Goal: Transaction & Acquisition: Purchase product/service

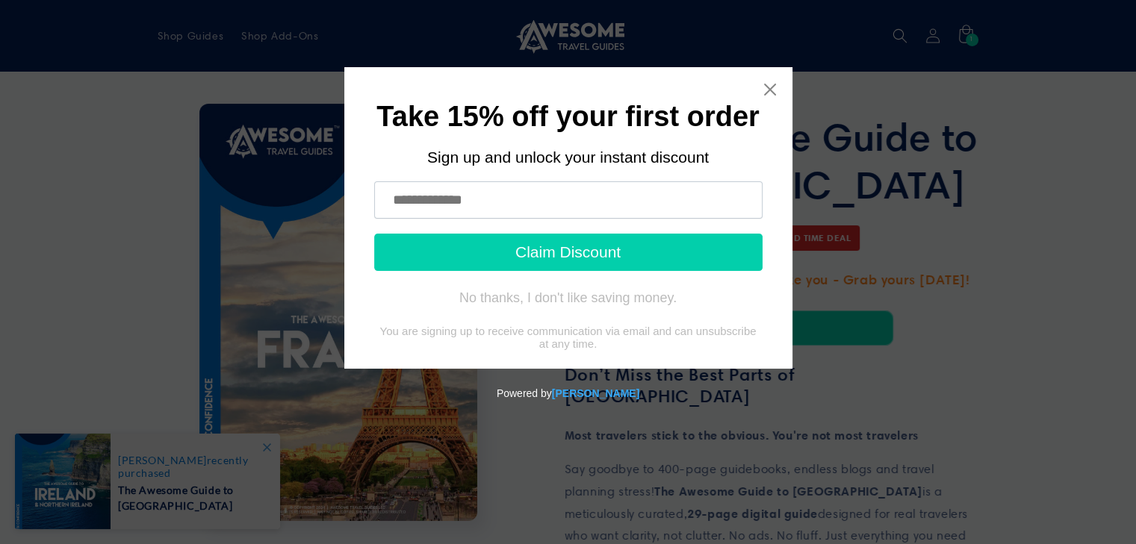
click at [772, 90] on body "Take 15% off your first order Sign up and unlock your instant discount Claim Di…" at bounding box center [568, 302] width 1124 height 471
click at [662, 300] on body "Take 15% off your first order Sign up and unlock your instant discount Claim Di…" at bounding box center [568, 302] width 1124 height 471
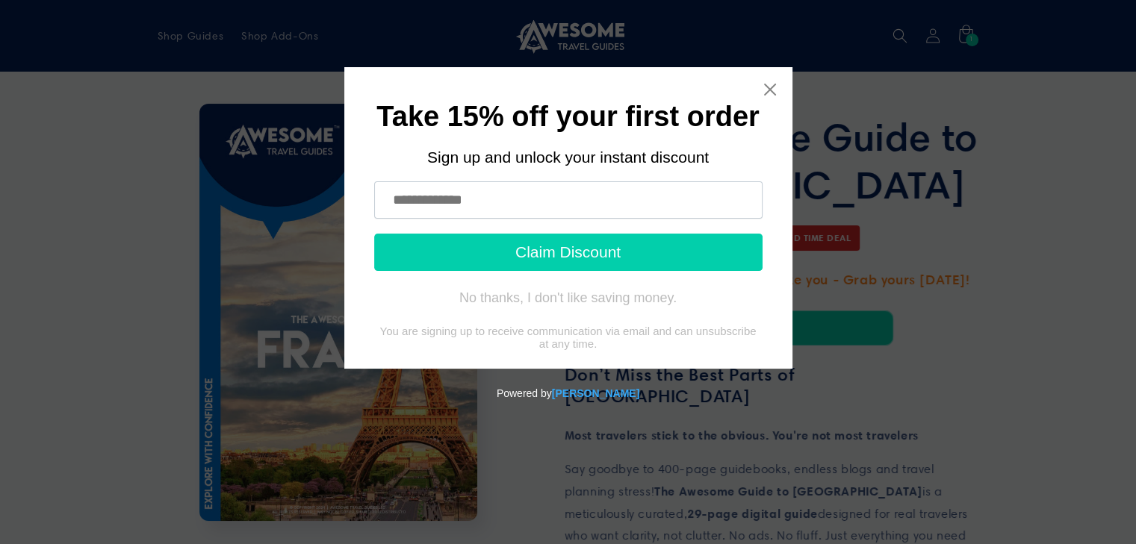
click at [771, 85] on body "Take 15% off your first order Sign up and unlock your instant discount Claim Di…" at bounding box center [568, 302] width 1124 height 471
click at [916, 131] on body "Take 15% off your first order Sign up and unlock your instant discount Claim Di…" at bounding box center [568, 302] width 1124 height 471
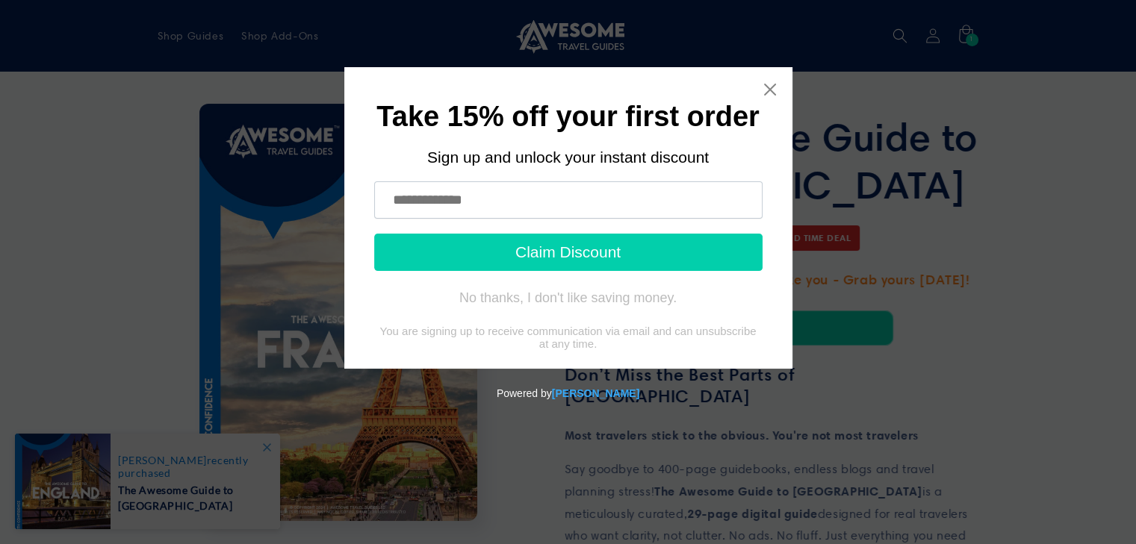
click at [767, 90] on body "Take 15% off your first order Sign up and unlock your instant discount Claim Di…" at bounding box center [568, 302] width 1124 height 471
